Goal: Navigation & Orientation: Find specific page/section

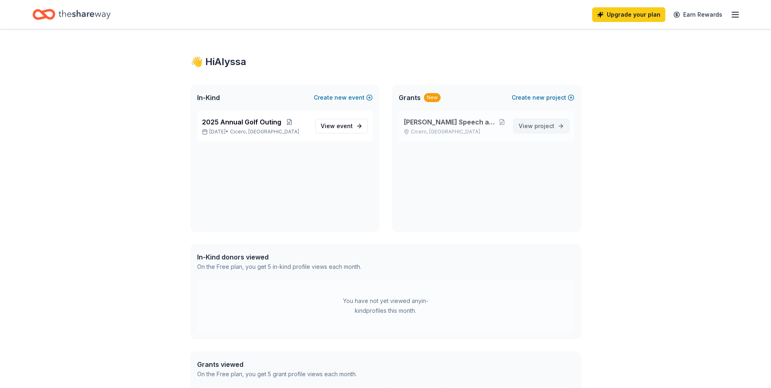
click at [526, 125] on span "View project" at bounding box center [536, 126] width 36 height 10
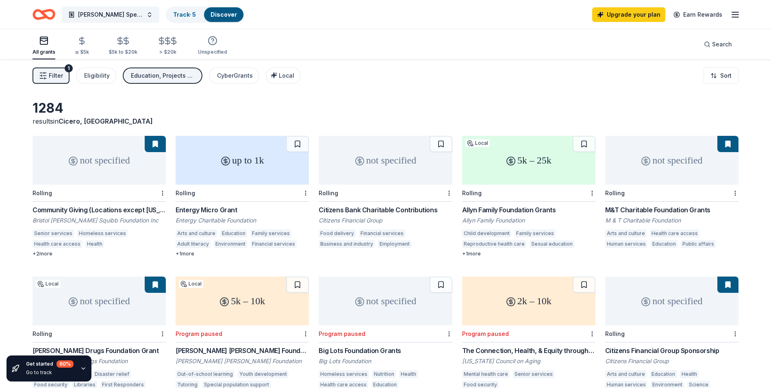
click at [736, 12] on line "button" at bounding box center [735, 12] width 6 height 0
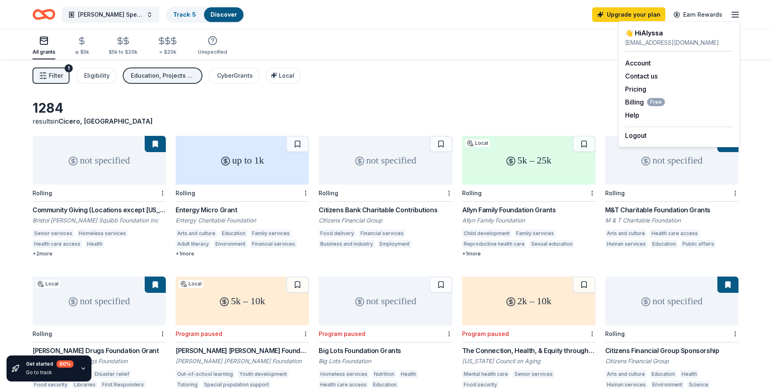
click at [662, 34] on div "👋 Hi Alyssa" at bounding box center [679, 33] width 108 height 10
click at [652, 29] on div "👋 Hi Alyssa" at bounding box center [679, 33] width 108 height 10
click at [638, 63] on link "Account" at bounding box center [638, 63] width 26 height 8
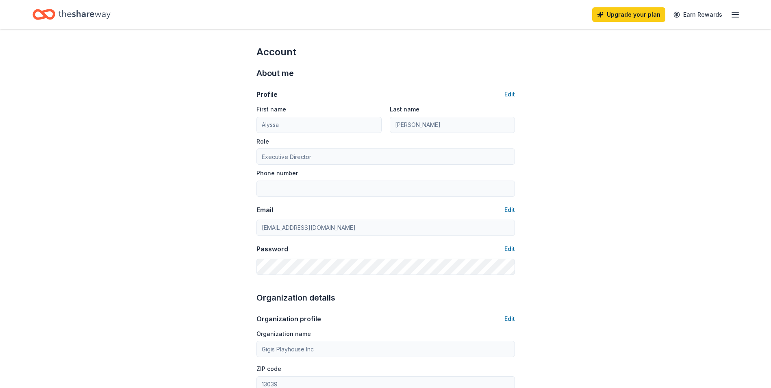
click at [48, 9] on icon "Home" at bounding box center [43, 14] width 23 height 19
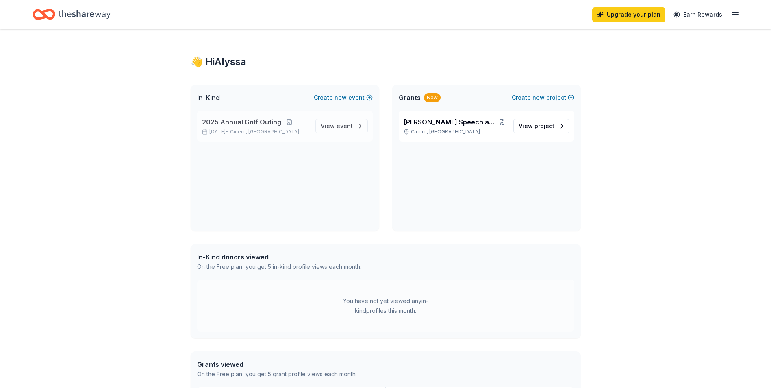
click at [270, 123] on span "2025 Annual Golf Outing" at bounding box center [241, 122] width 79 height 10
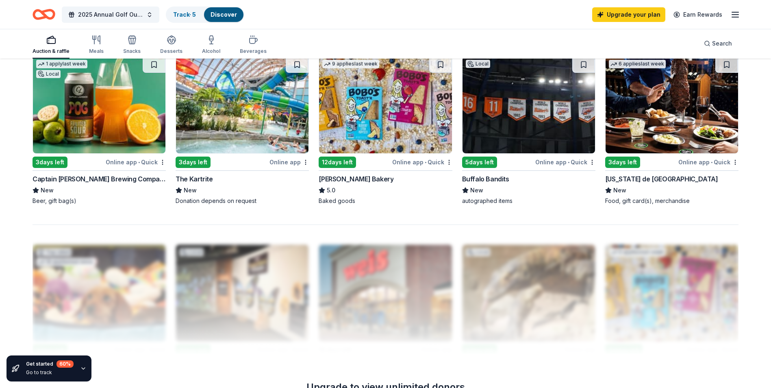
scroll to position [609, 0]
